Goal: Information Seeking & Learning: Learn about a topic

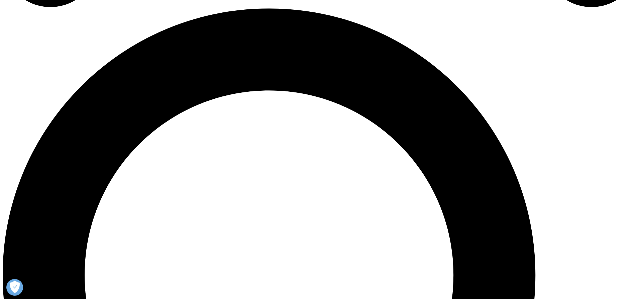
scroll to position [648, 0]
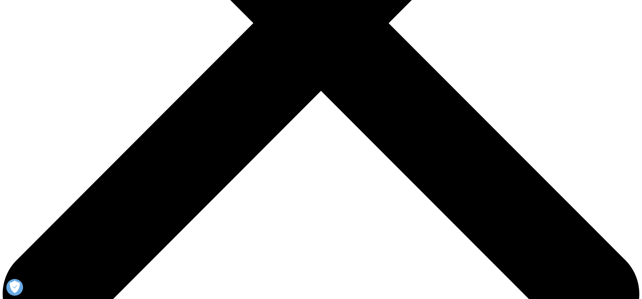
scroll to position [307, 0]
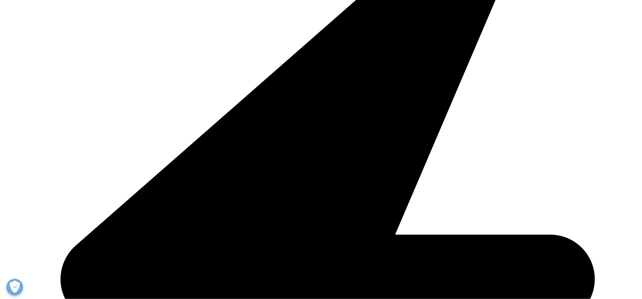
scroll to position [375, 0]
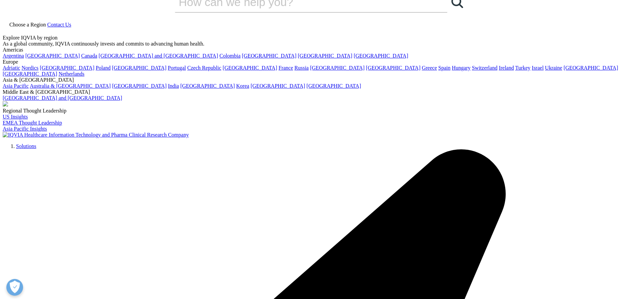
scroll to position [0, 0]
